Goal: Transaction & Acquisition: Purchase product/service

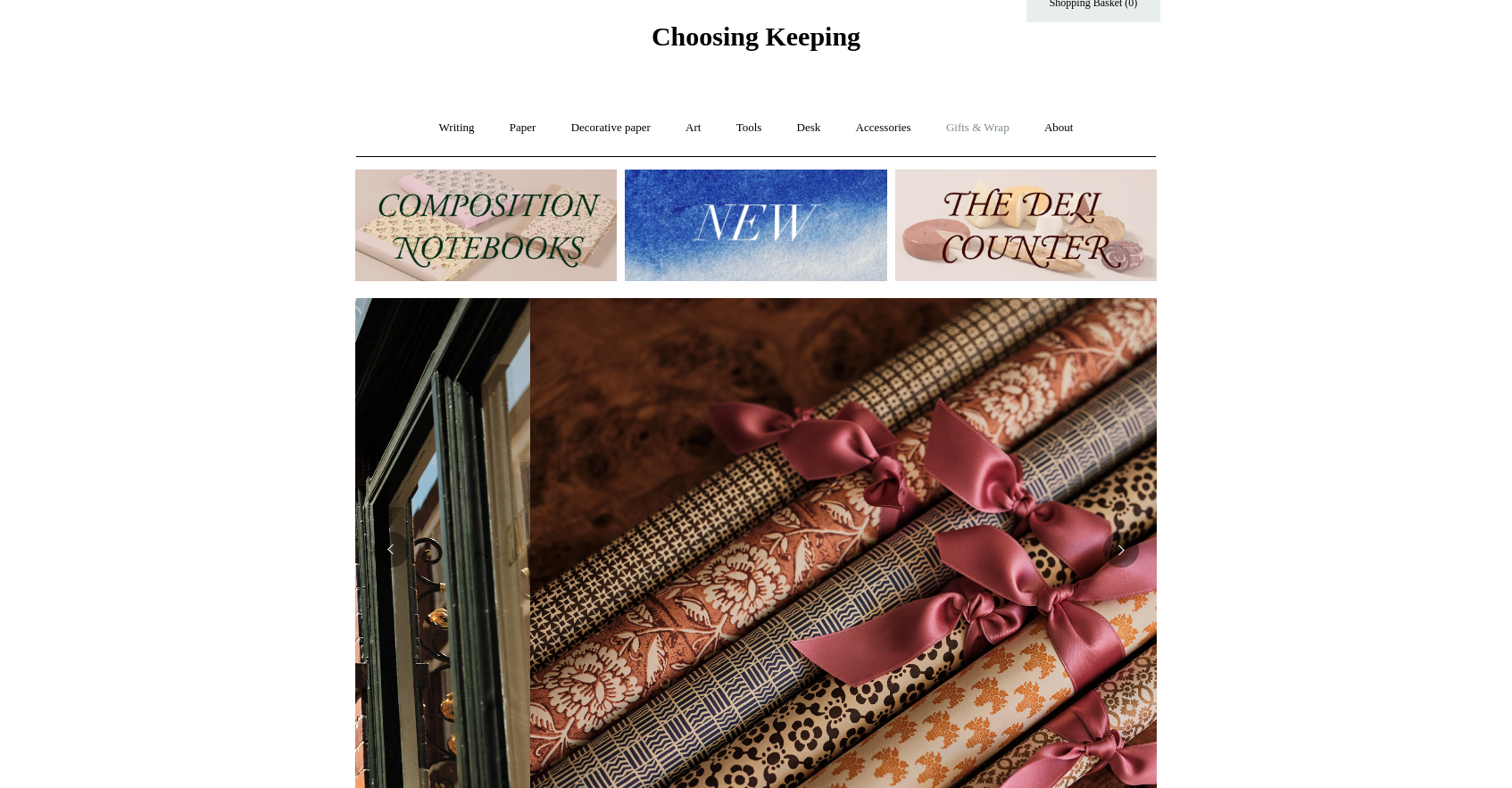
scroll to position [0, 1602]
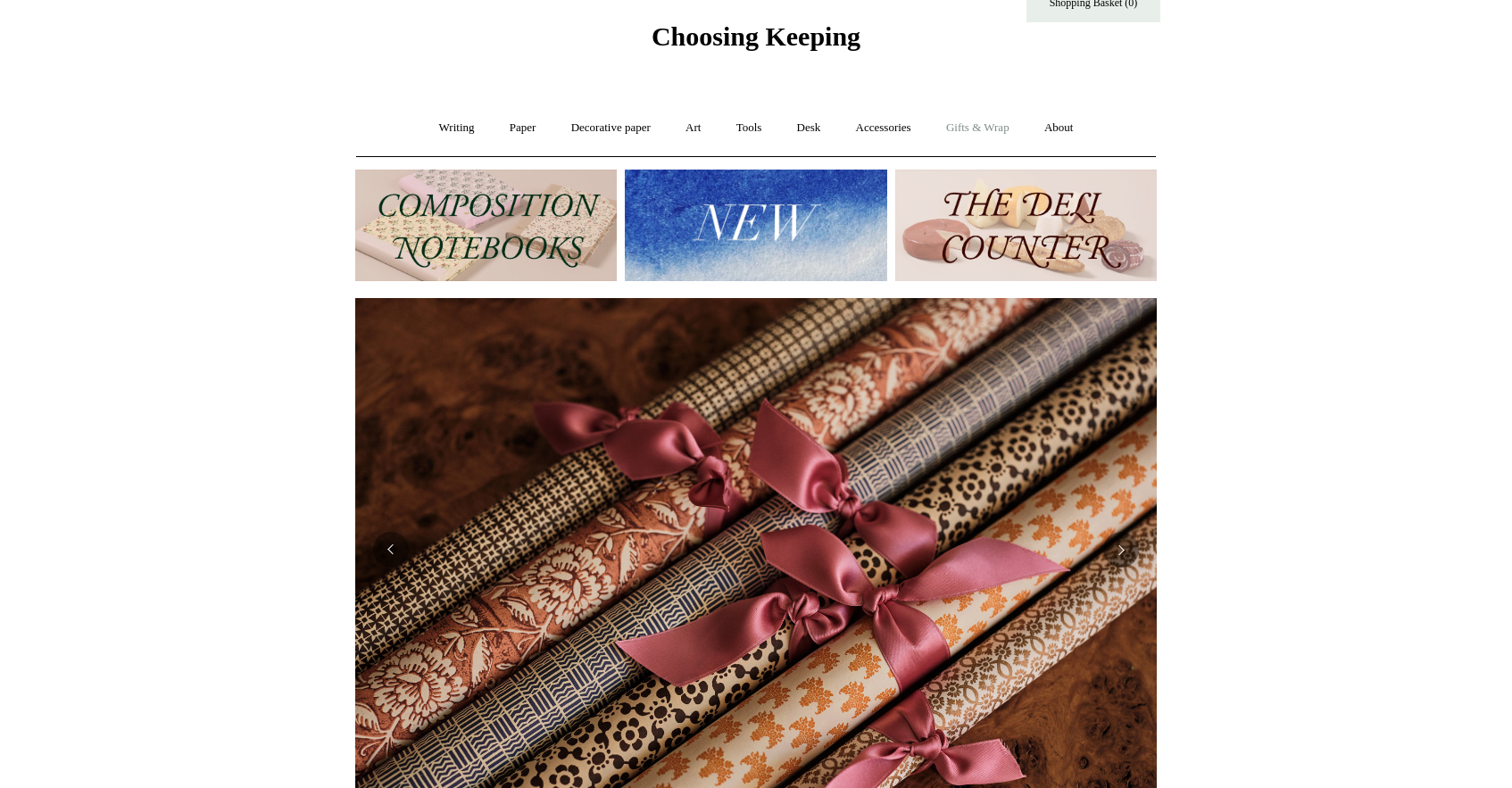
click at [996, 128] on link "Gifts & Wrap +" at bounding box center [977, 128] width 95 height 47
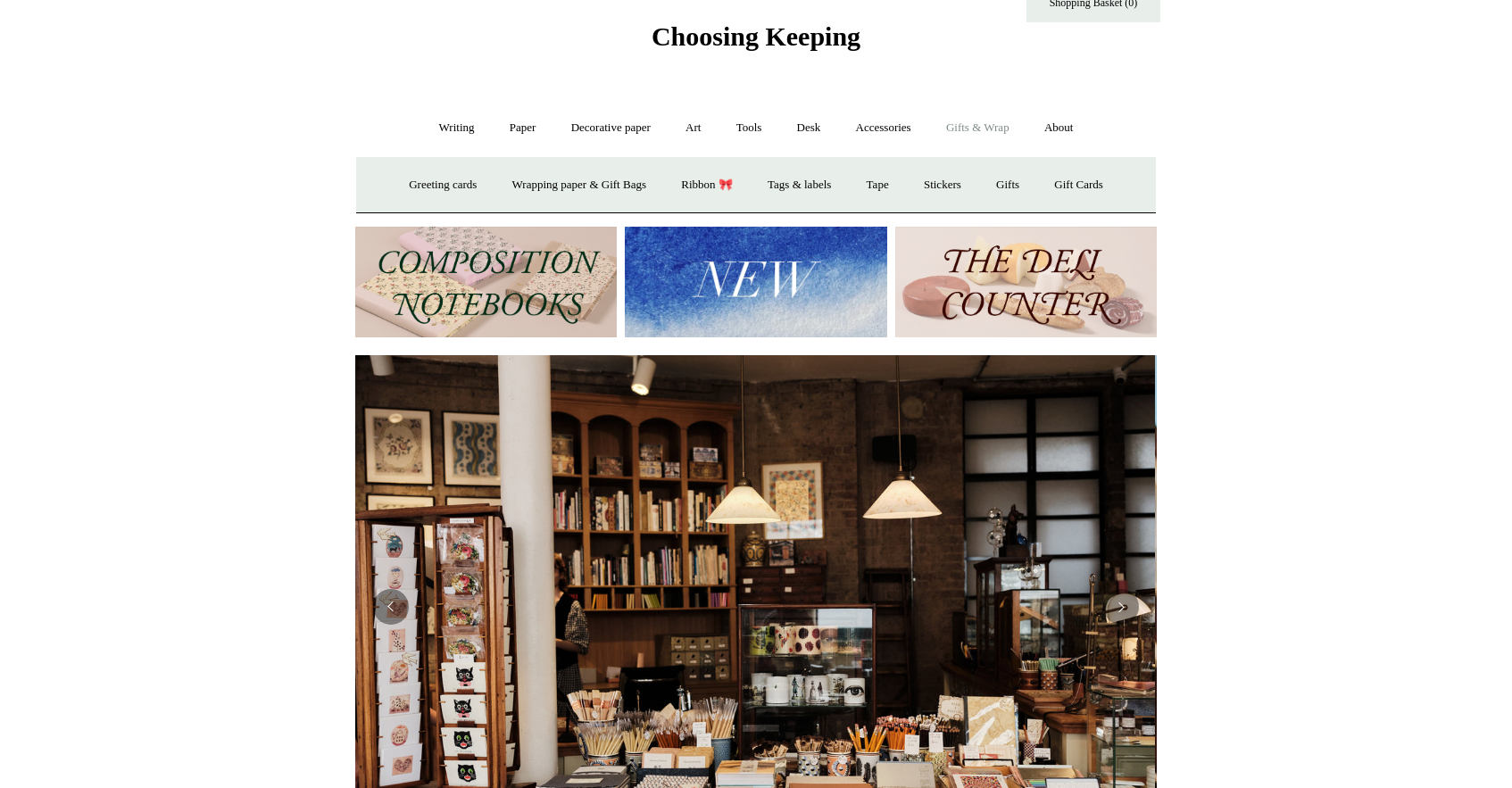
scroll to position [0, 0]
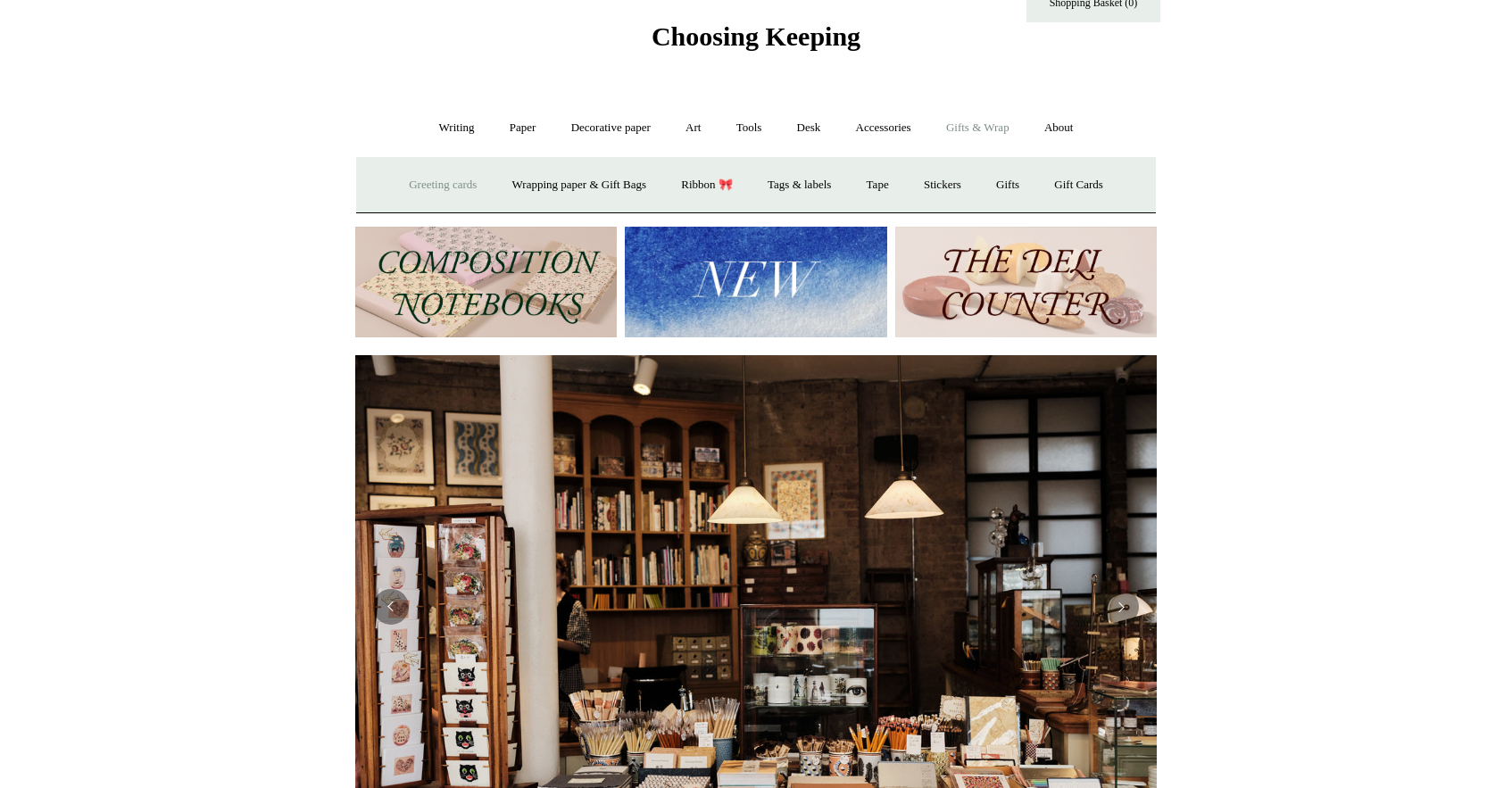
click at [433, 190] on link "Greeting cards +" at bounding box center [442, 185] width 100 height 47
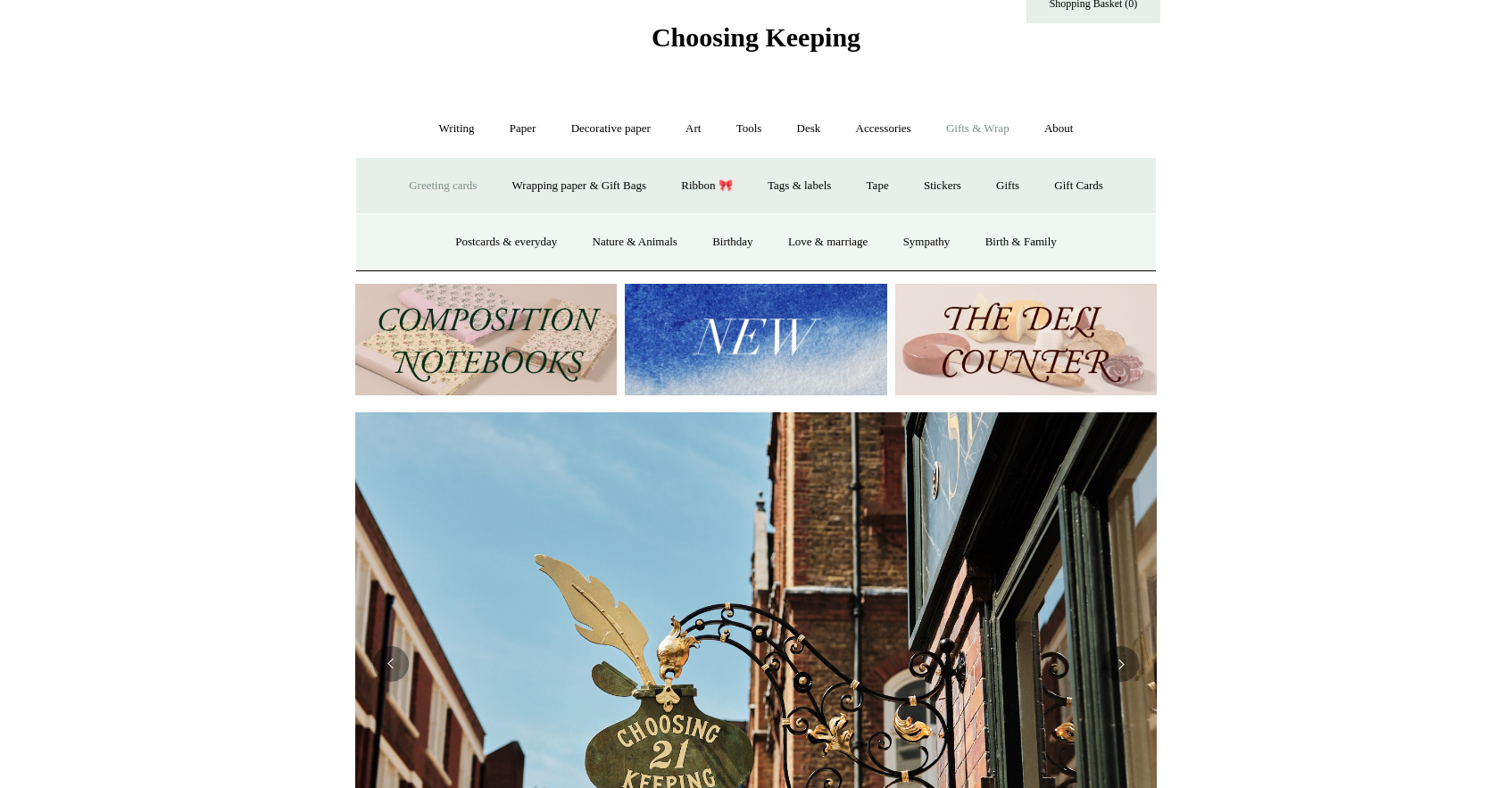
scroll to position [36, 0]
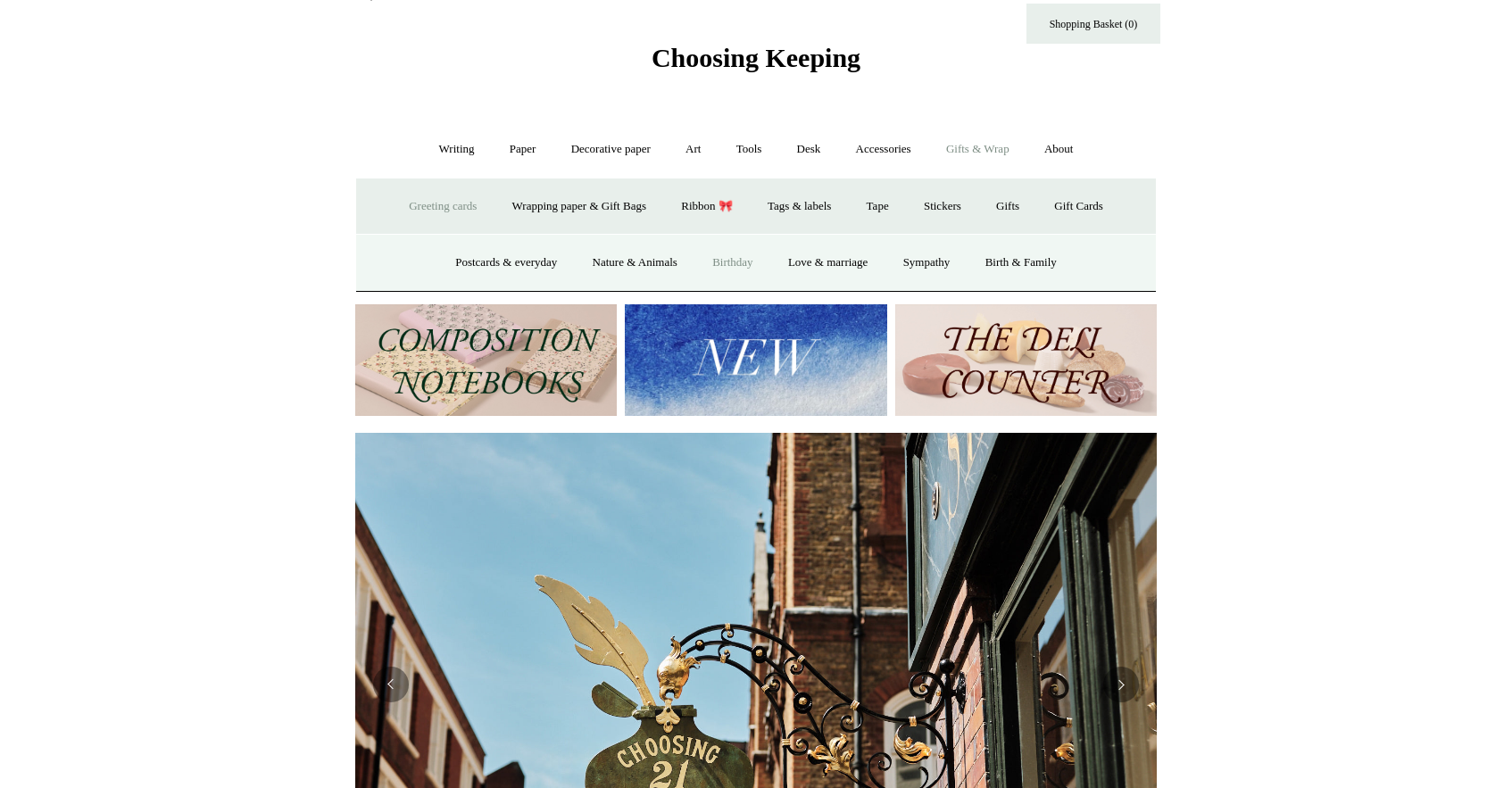
click at [743, 253] on link "Birthday" at bounding box center [732, 263] width 73 height 47
